Goal: Information Seeking & Learning: Learn about a topic

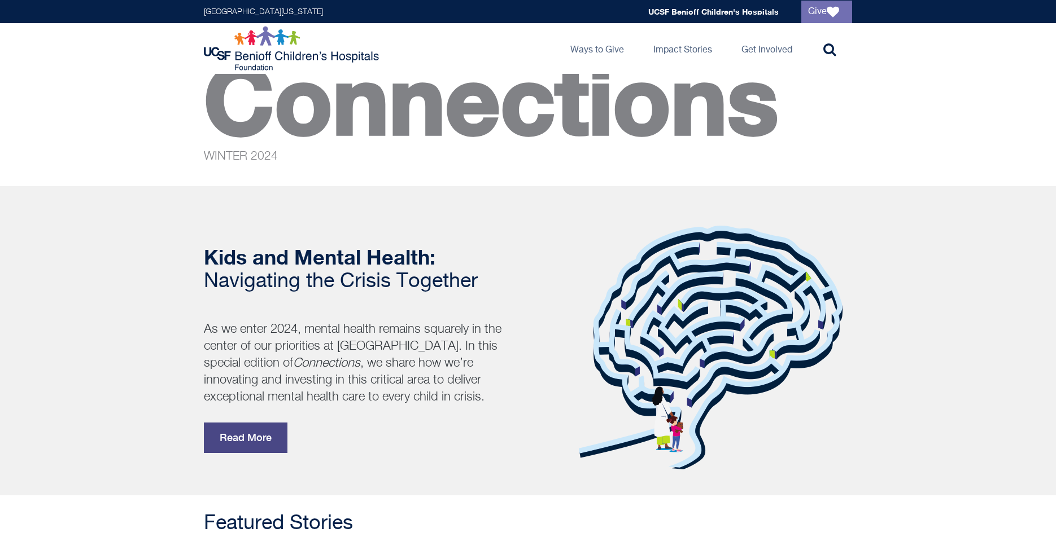
click at [246, 441] on link "Read More" at bounding box center [246, 438] width 84 height 30
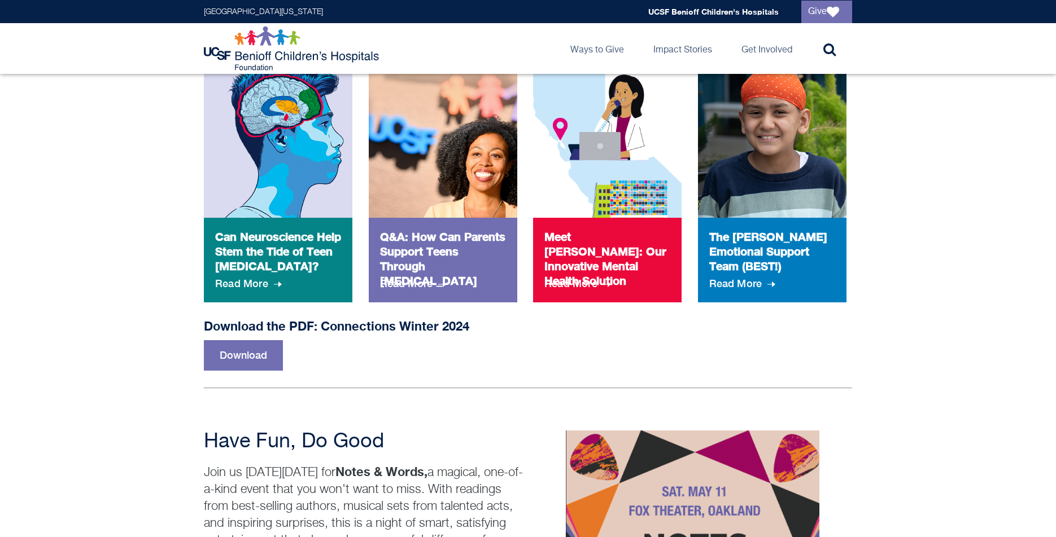
scroll to position [611, 0]
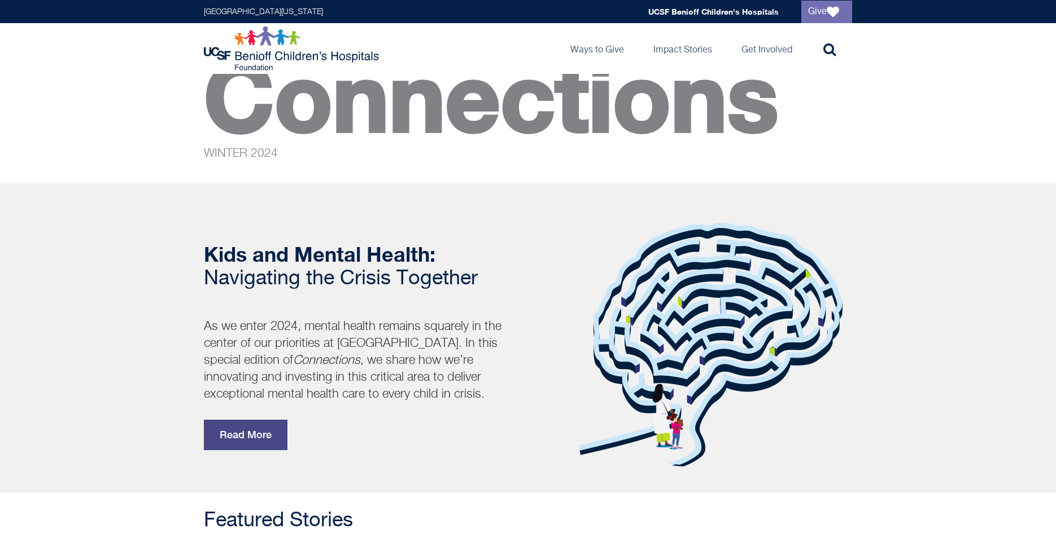
click at [270, 443] on link "Read More" at bounding box center [246, 435] width 84 height 30
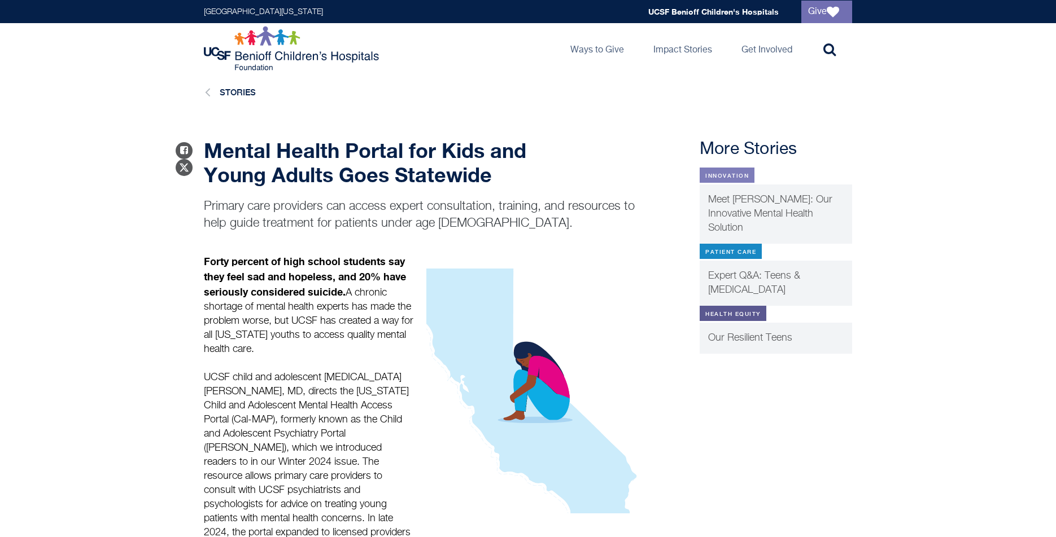
scroll to position [1040, 0]
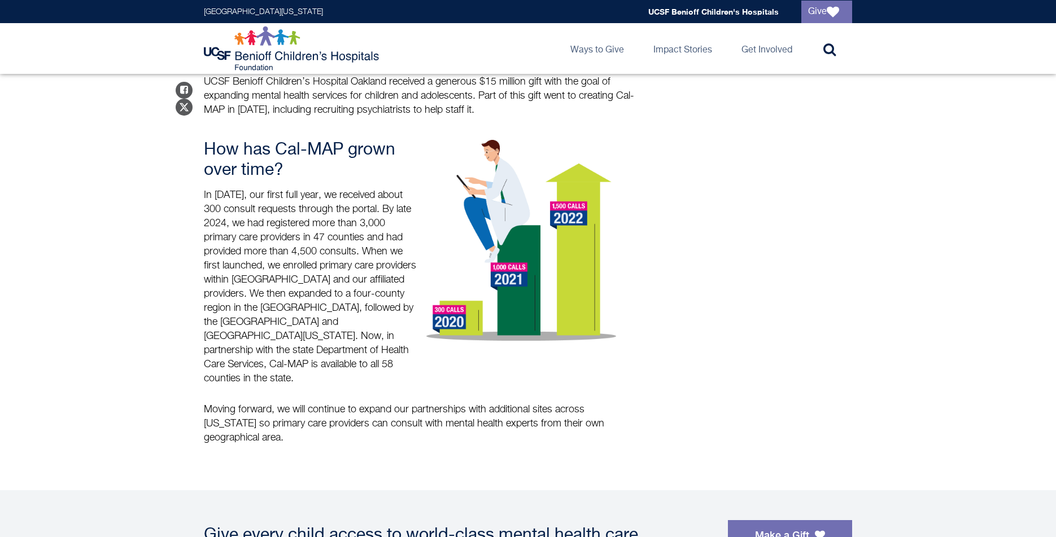
scroll to position [1269, 0]
